Goal: Navigation & Orientation: Find specific page/section

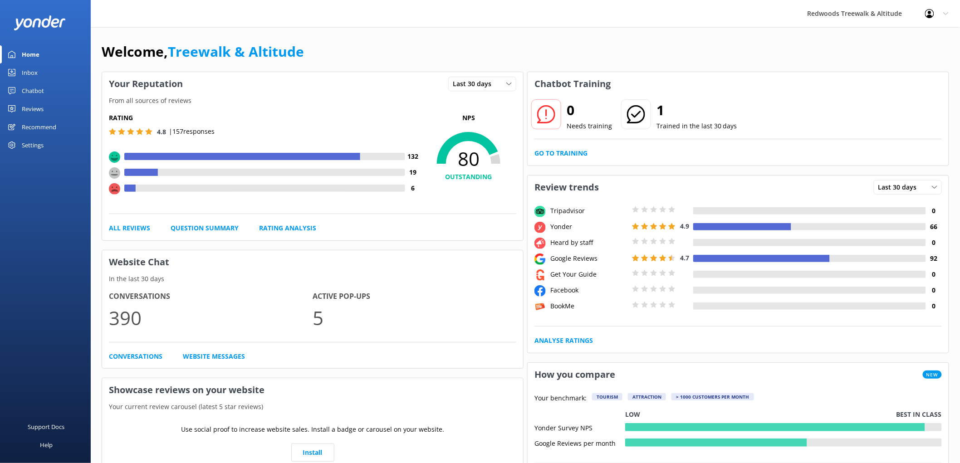
click at [43, 98] on div "Chatbot" at bounding box center [33, 91] width 22 height 18
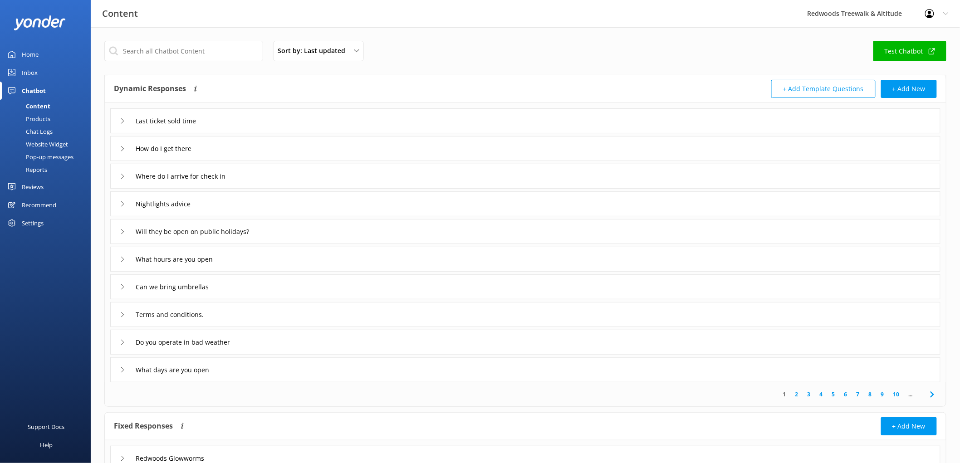
click at [38, 71] on link "Inbox" at bounding box center [45, 72] width 91 height 18
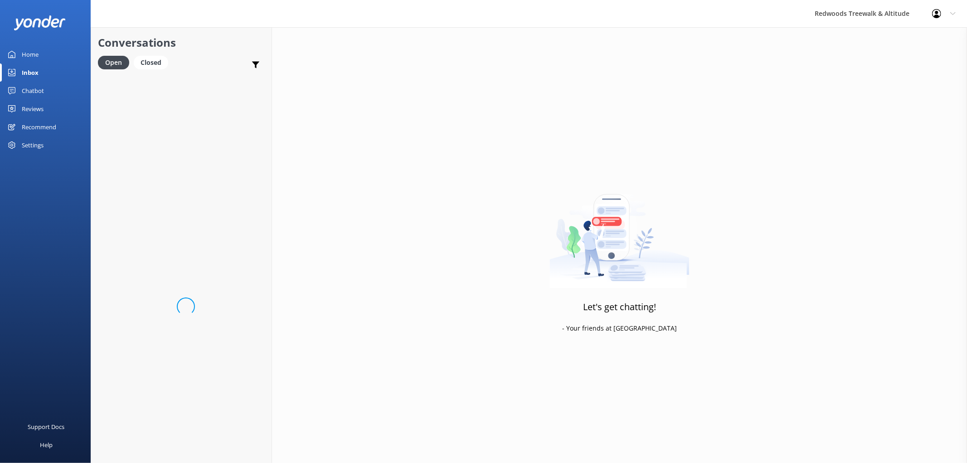
click at [30, 108] on div "Reviews" at bounding box center [33, 109] width 22 height 18
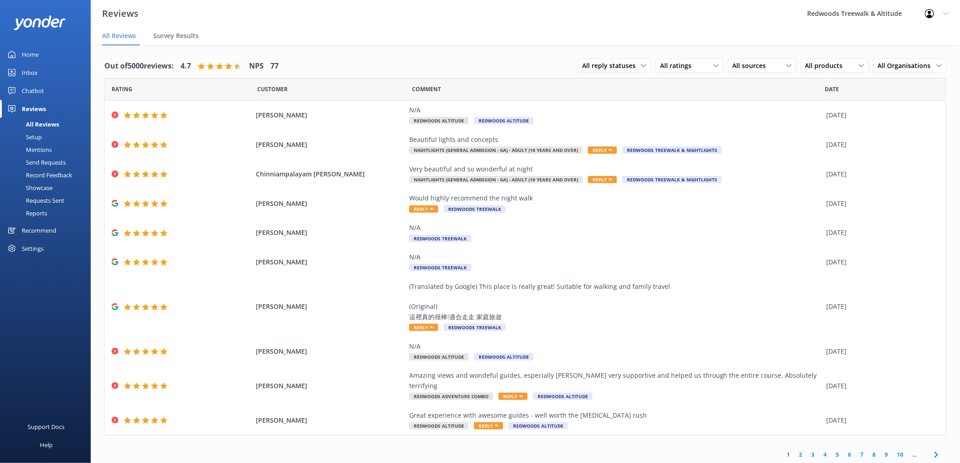
click at [26, 73] on div "Inbox" at bounding box center [30, 72] width 16 height 18
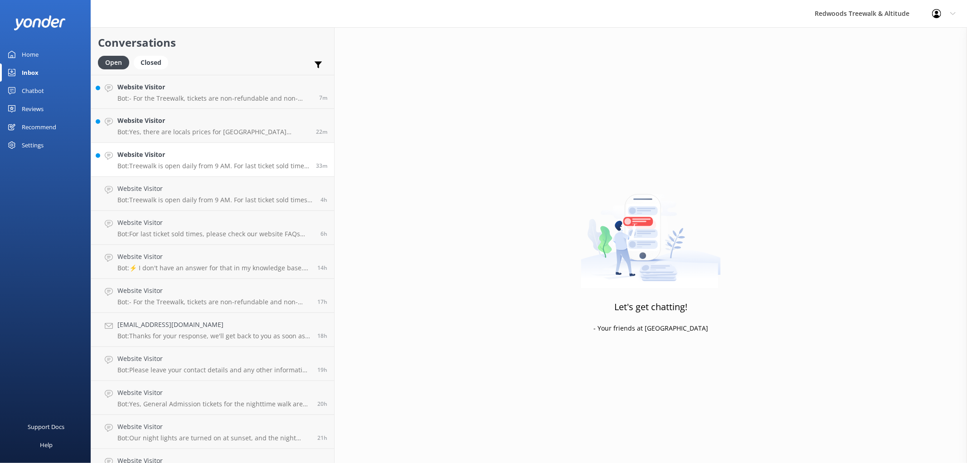
click at [215, 164] on p "Bot: Treewalk is open daily from 9 AM. For last ticket sold times, please check…" at bounding box center [213, 166] width 192 height 8
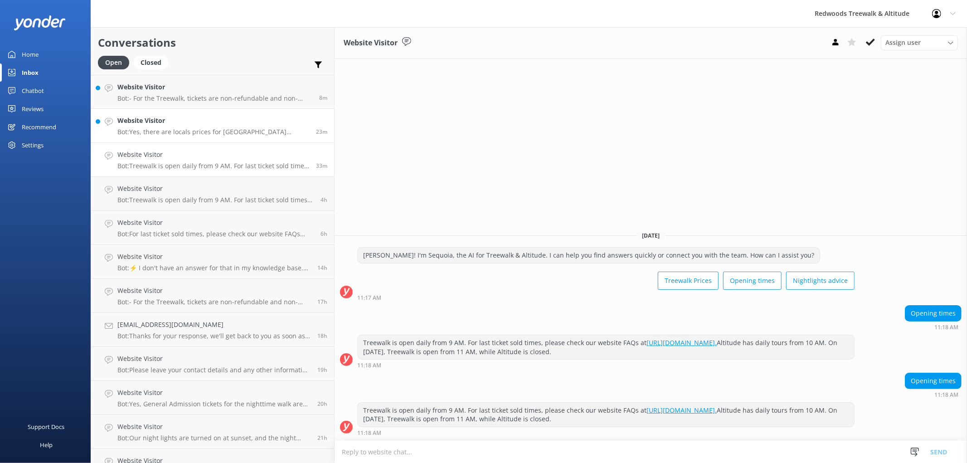
click at [211, 129] on p "Bot: Yes, there are locals prices for [GEOGRAPHIC_DATA] residents. A General Ad…" at bounding box center [213, 132] width 192 height 8
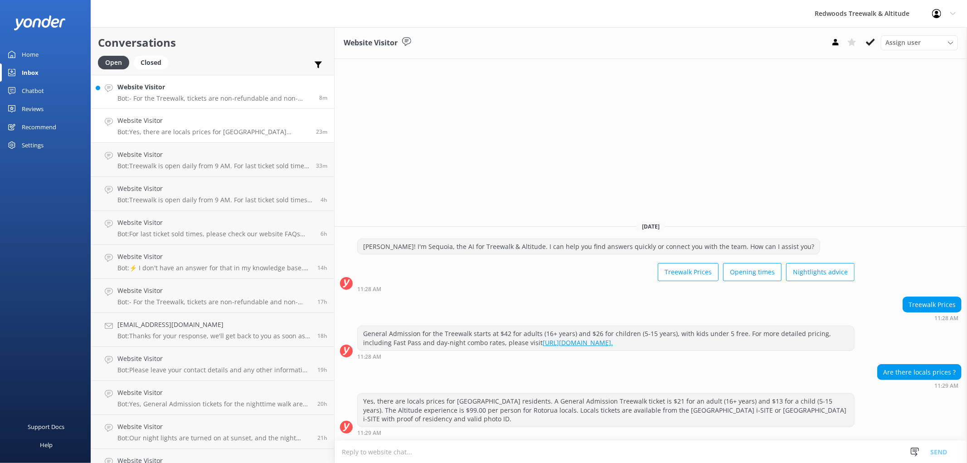
click at [206, 98] on p "Bot: - For the Treewalk, tickets are non-refundable and non-transferable, but t…" at bounding box center [214, 98] width 195 height 8
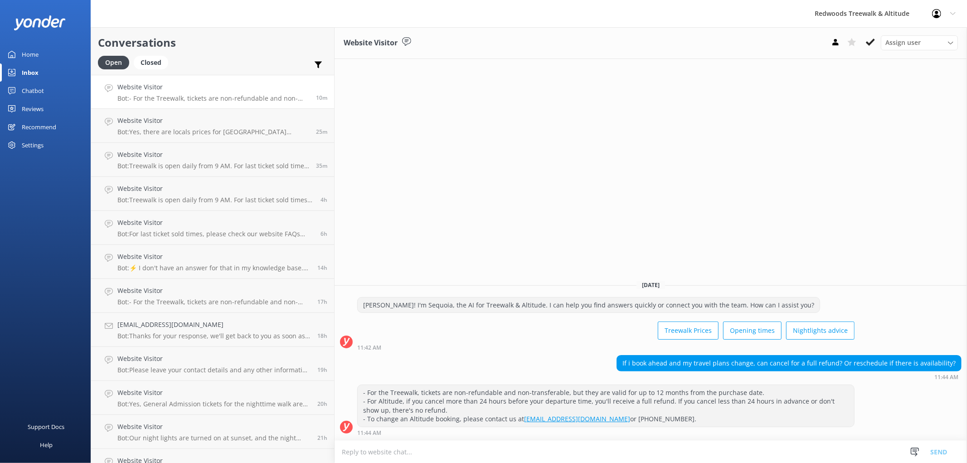
click at [44, 106] on link "Reviews" at bounding box center [45, 109] width 91 height 18
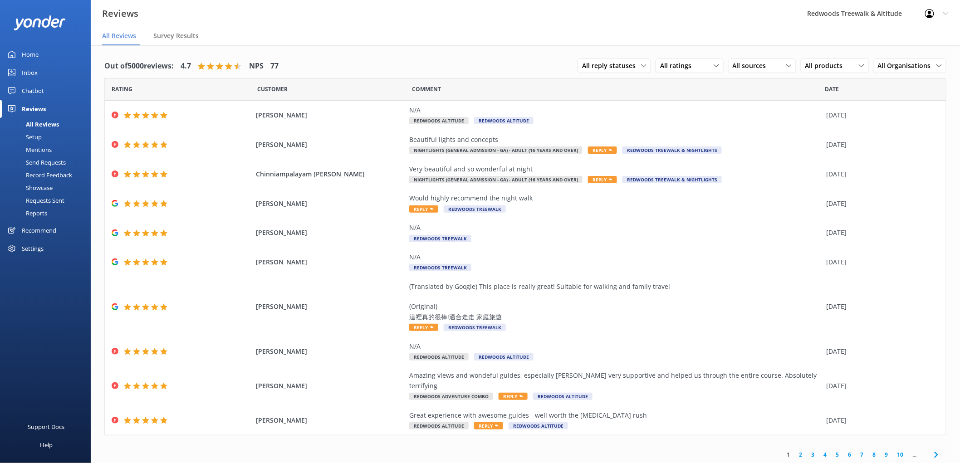
click at [42, 75] on link "Inbox" at bounding box center [45, 72] width 91 height 18
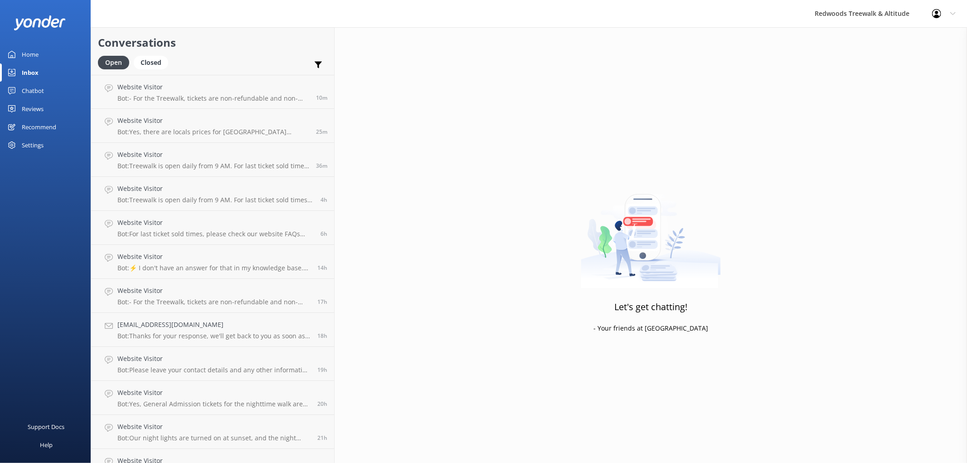
click at [41, 56] on link "Home" at bounding box center [45, 54] width 91 height 18
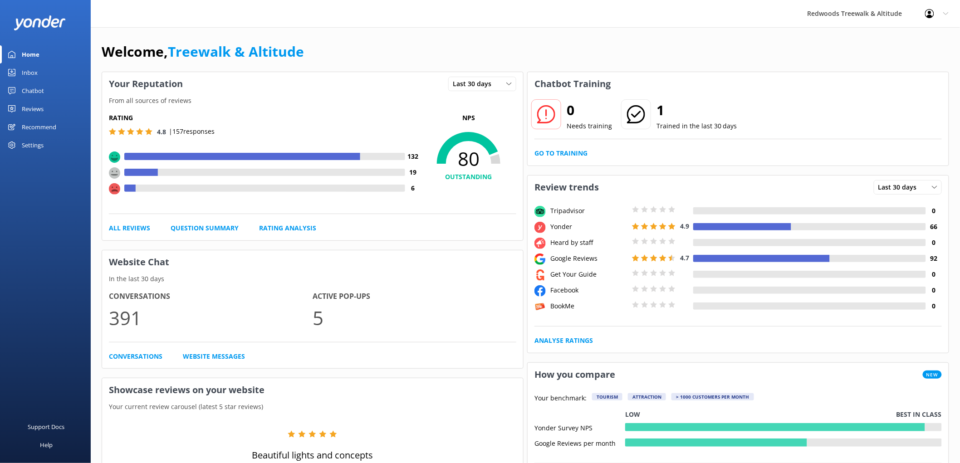
click at [62, 107] on link "Reviews" at bounding box center [45, 109] width 91 height 18
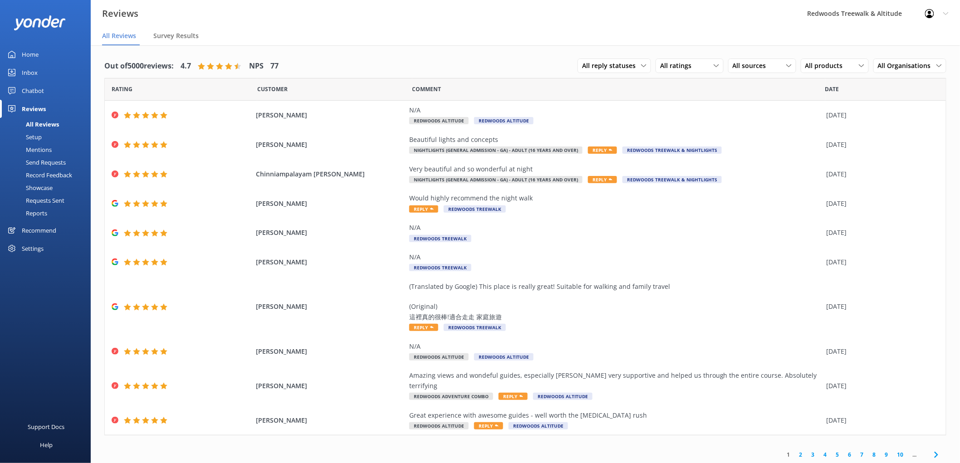
click at [51, 67] on link "Inbox" at bounding box center [45, 72] width 91 height 18
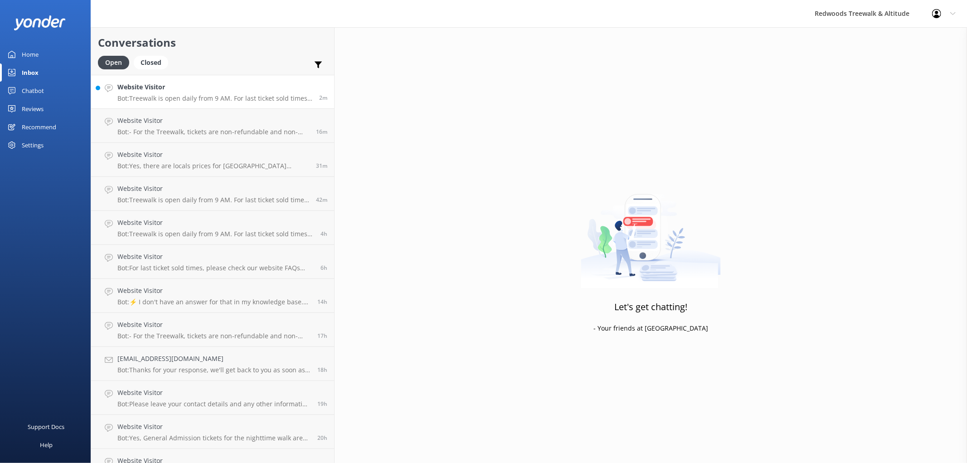
click at [156, 98] on p "Bot: Treewalk is open daily from 9 AM. For last ticket sold times, please check…" at bounding box center [214, 98] width 195 height 8
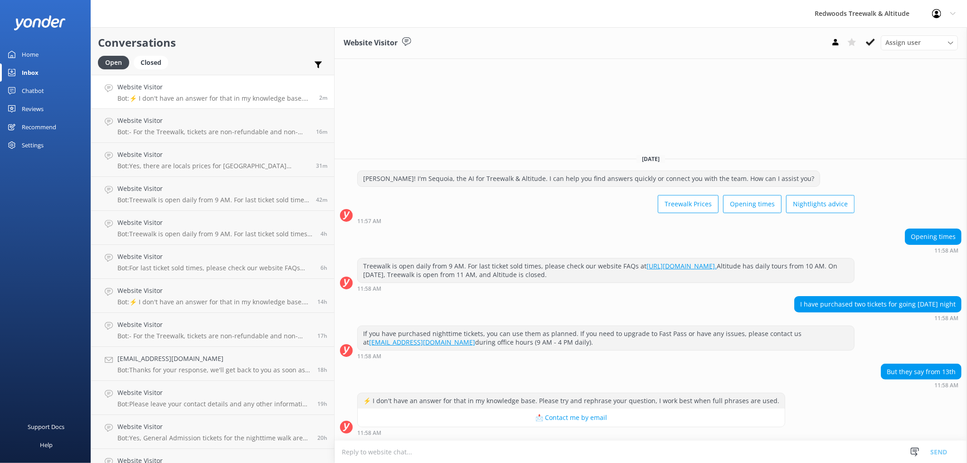
click at [46, 107] on link "Reviews" at bounding box center [45, 109] width 91 height 18
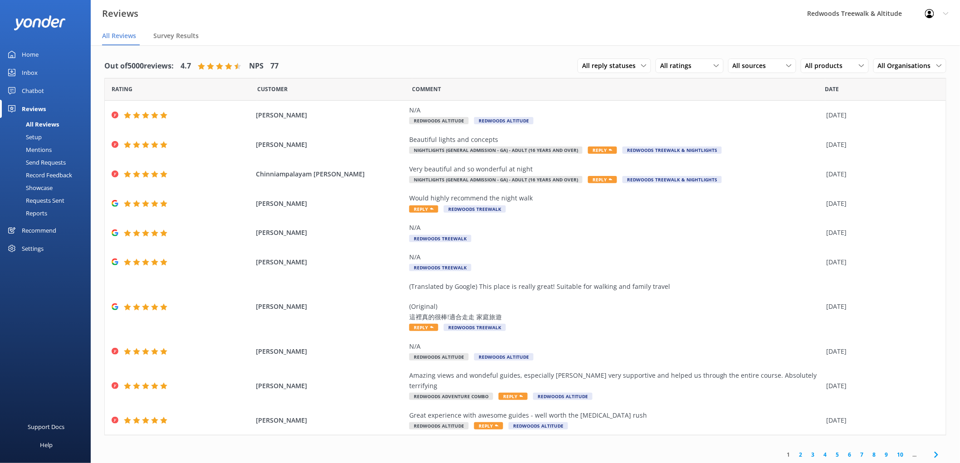
click at [38, 69] on link "Inbox" at bounding box center [45, 72] width 91 height 18
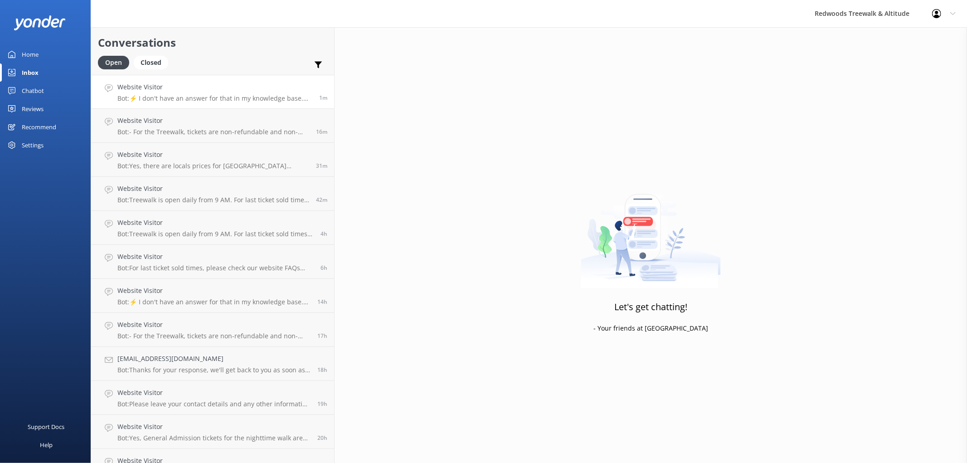
click at [180, 93] on div "Website Visitor Bot: ⚡ I don't have an answer for that in my knowledge base. Pl…" at bounding box center [214, 92] width 195 height 20
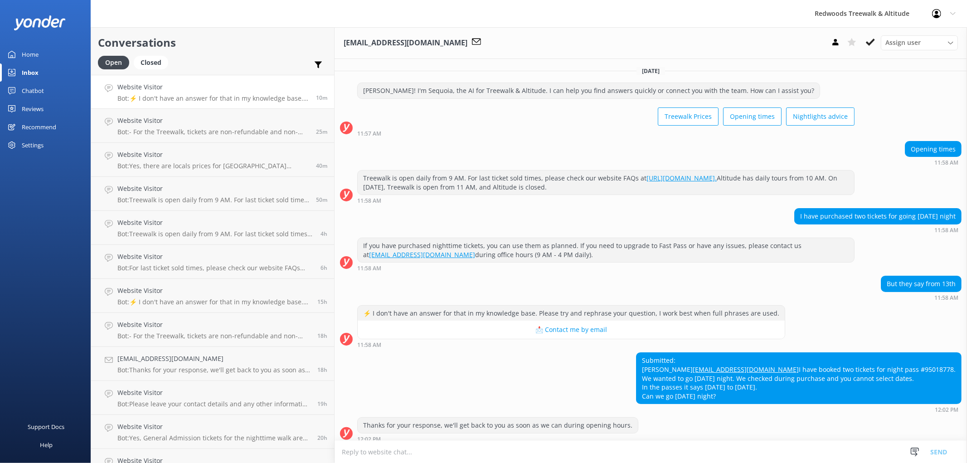
scroll to position [24, 0]
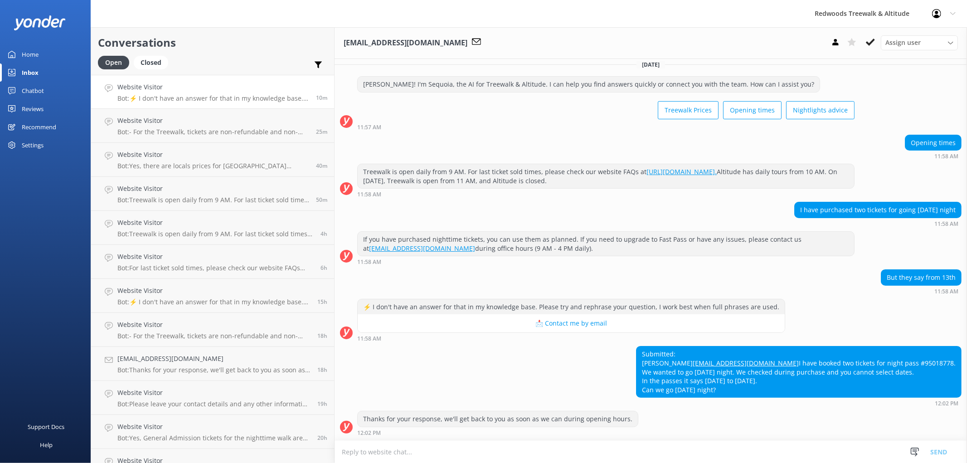
click at [200, 97] on p "Bot: ⚡ I don't have an answer for that in my knowledge base. Please try and rep…" at bounding box center [213, 98] width 192 height 8
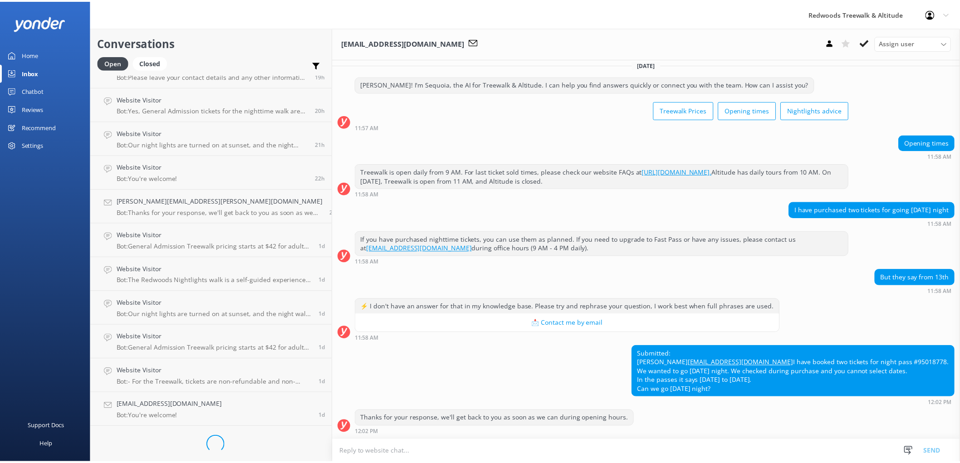
scroll to position [0, 0]
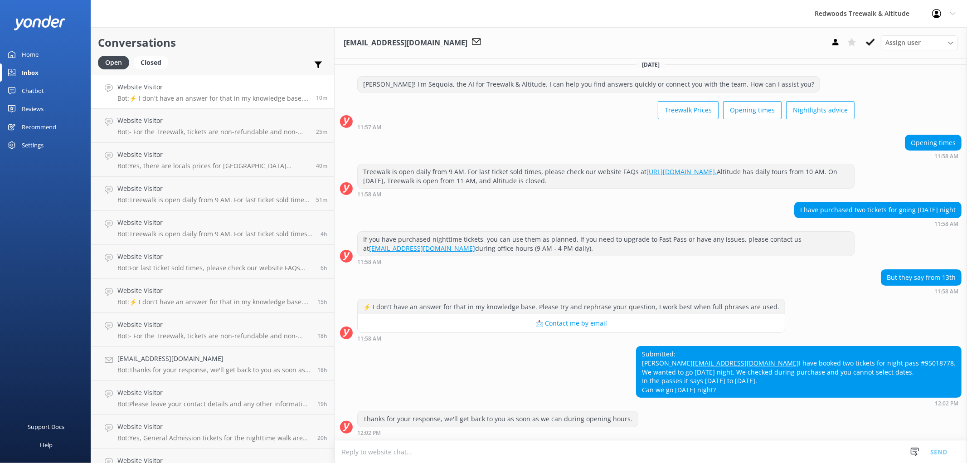
click at [48, 50] on link "Home" at bounding box center [45, 54] width 91 height 18
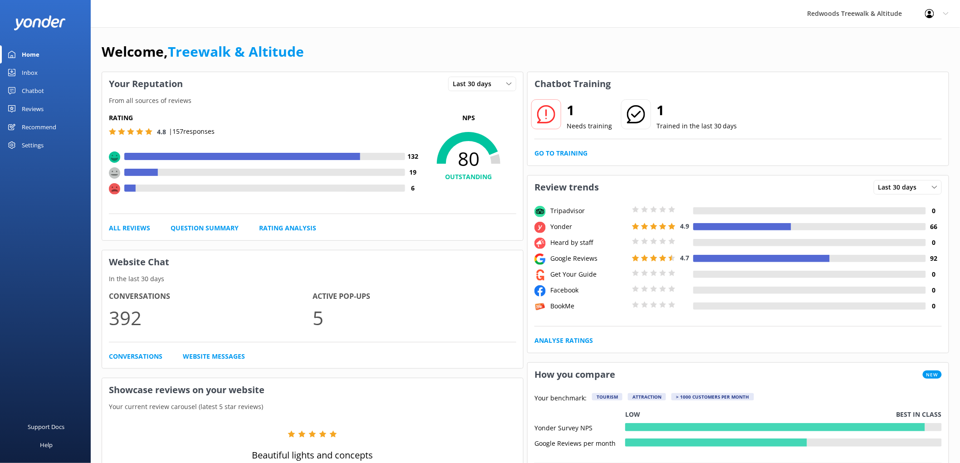
click at [24, 108] on div "Reviews" at bounding box center [33, 109] width 22 height 18
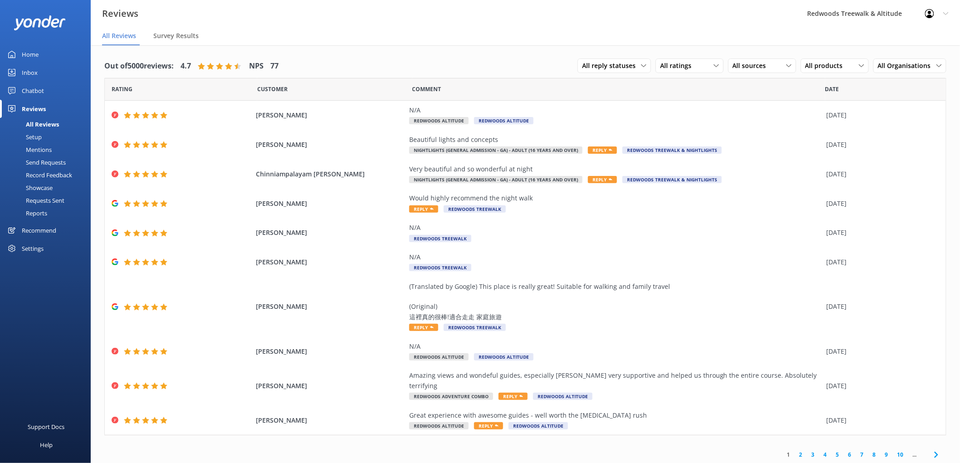
click at [42, 73] on link "Inbox" at bounding box center [45, 72] width 91 height 18
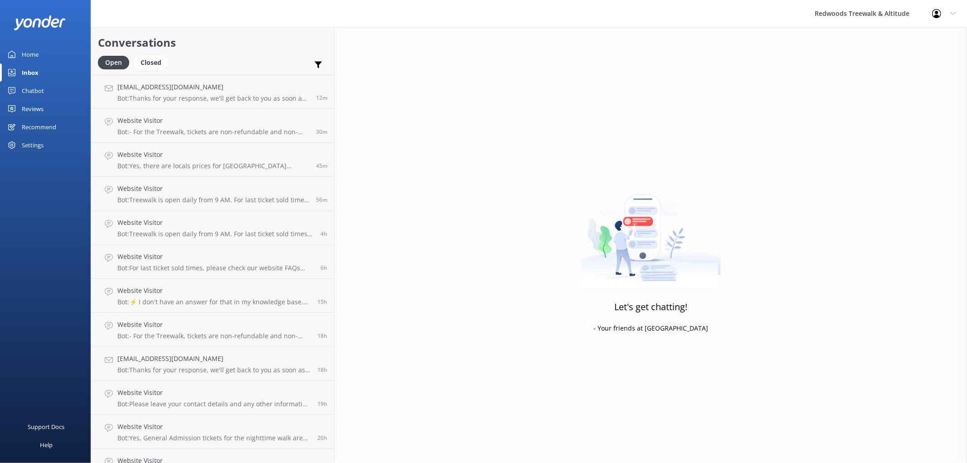
click at [42, 99] on div "Chatbot" at bounding box center [33, 91] width 22 height 18
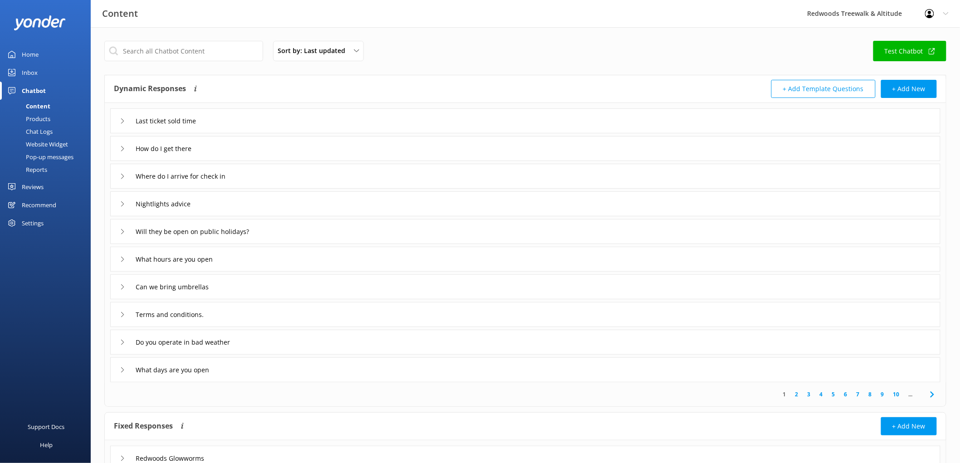
click at [40, 186] on div "Reviews" at bounding box center [33, 187] width 22 height 18
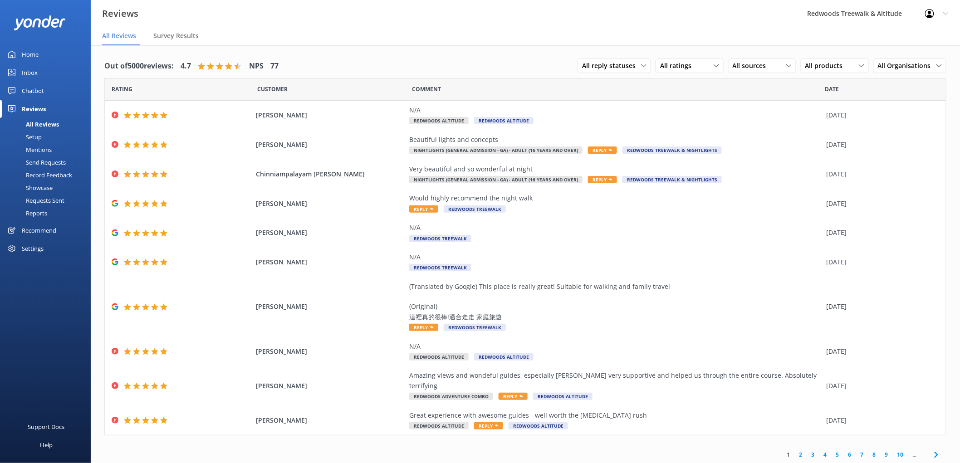
click at [36, 70] on div "Inbox" at bounding box center [30, 72] width 16 height 18
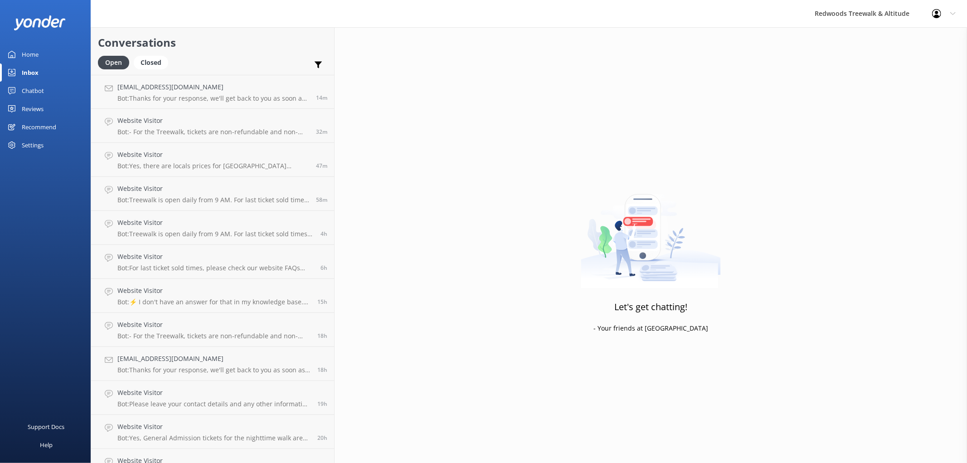
click at [66, 97] on link "Chatbot" at bounding box center [45, 91] width 91 height 18
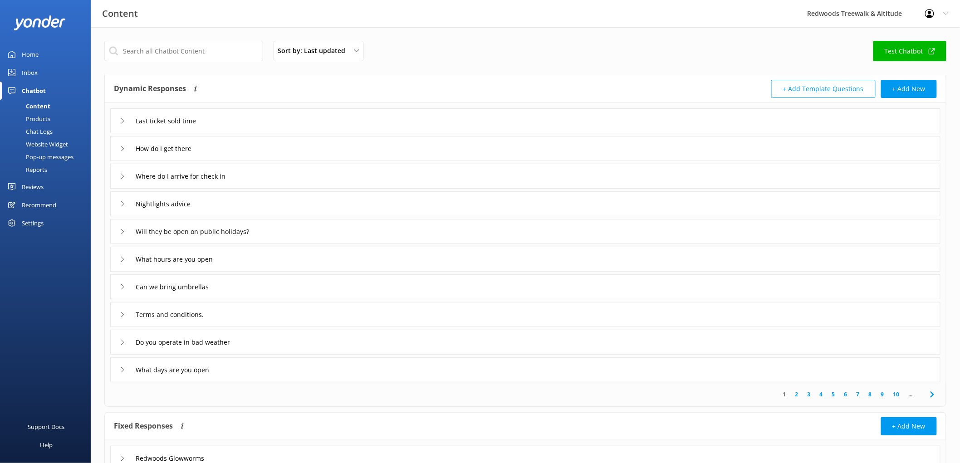
click at [39, 186] on div "Reviews" at bounding box center [33, 187] width 22 height 18
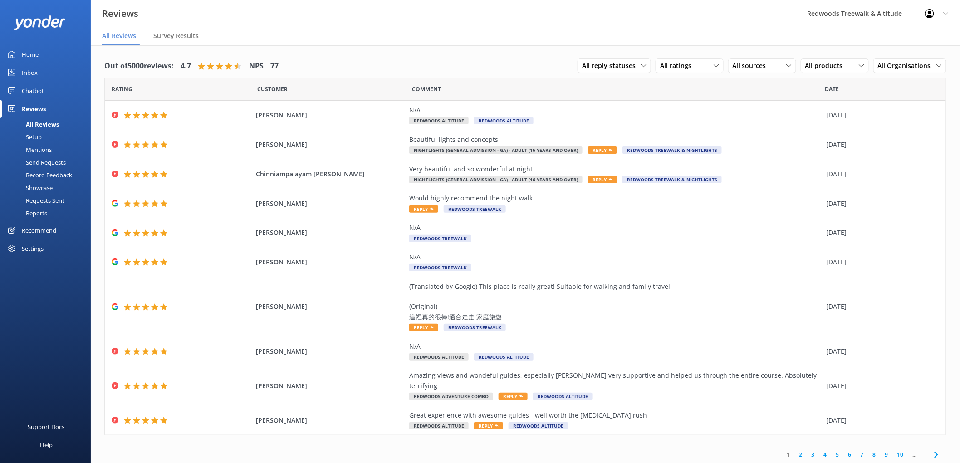
click at [56, 70] on link "Inbox" at bounding box center [45, 72] width 91 height 18
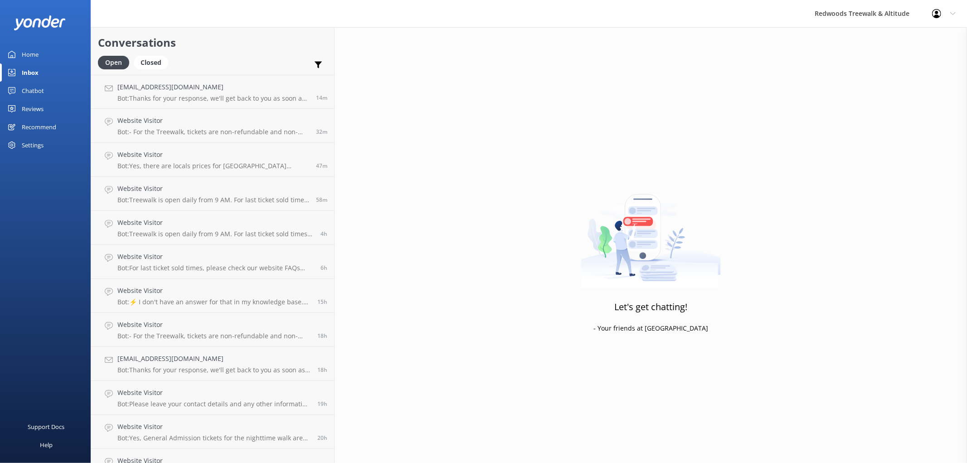
click at [49, 46] on link "Home" at bounding box center [45, 54] width 91 height 18
